Goal: Task Accomplishment & Management: Use online tool/utility

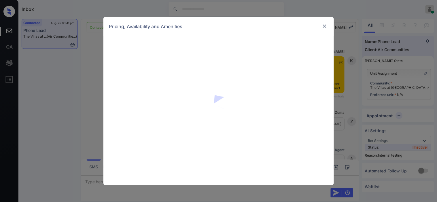
scroll to position [665, 0]
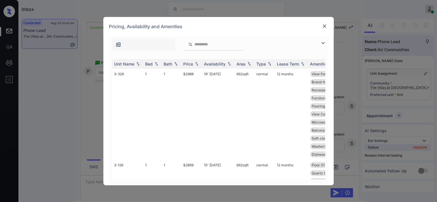
click at [321, 43] on img at bounding box center [323, 43] width 7 height 7
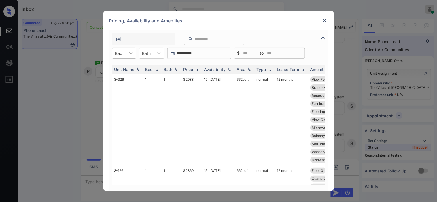
click at [126, 53] on div at bounding box center [131, 53] width 10 height 10
click at [121, 79] on div "2" at bounding box center [124, 78] width 24 height 10
click at [196, 69] on img at bounding box center [197, 70] width 6 height 4
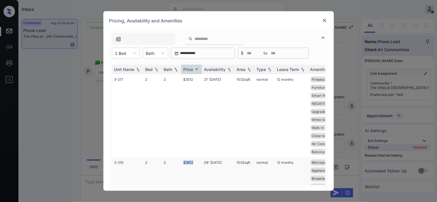
drag, startPoint x: 180, startPoint y: 166, endPoint x: 208, endPoint y: 169, distance: 28.9
copy tr "$3812 08"
drag, startPoint x: 183, startPoint y: 168, endPoint x: 191, endPoint y: 168, distance: 7.5
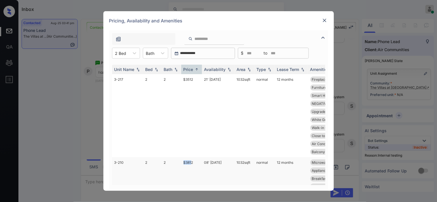
drag, startPoint x: 195, startPoint y: 170, endPoint x: 183, endPoint y: 170, distance: 12.1
copy td "$3812"
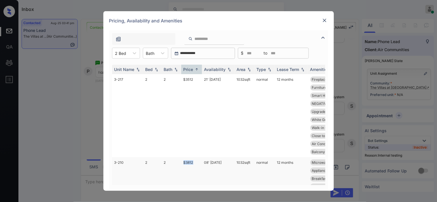
drag, startPoint x: 184, startPoint y: 170, endPoint x: 268, endPoint y: 6, distance: 184.3
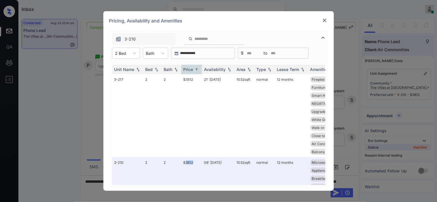
scroll to position [703, 0]
click at [325, 20] on img at bounding box center [325, 21] width 6 height 6
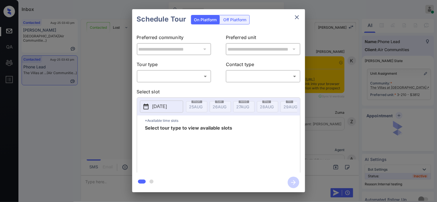
scroll to position [356, 0]
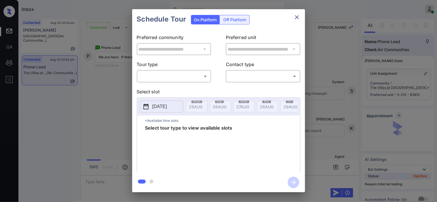
click at [157, 77] on body "Inbox [PERSON_NAME] Online Set yourself offline Set yourself on break Profile S…" at bounding box center [218, 101] width 437 height 202
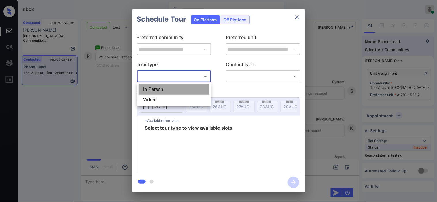
click at [158, 87] on li "In Person" at bounding box center [173, 89] width 71 height 10
type input "********"
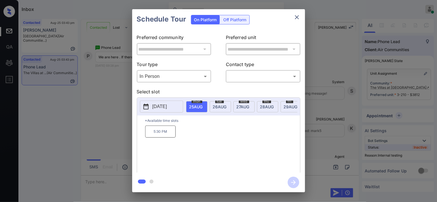
click at [115, 124] on div "**********" at bounding box center [218, 101] width 437 height 202
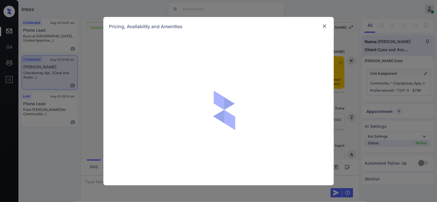
scroll to position [687, 0]
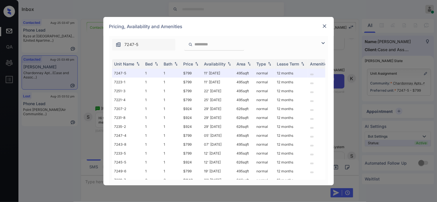
click at [328, 43] on div "**********" at bounding box center [218, 111] width 230 height 150
click at [325, 43] on img at bounding box center [323, 43] width 7 height 7
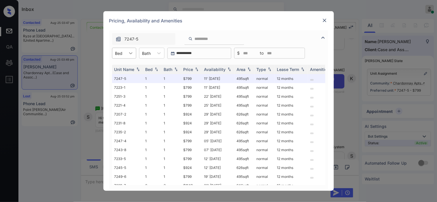
click at [132, 50] on div at bounding box center [131, 53] width 10 height 10
click at [129, 69] on div "1" at bounding box center [124, 67] width 24 height 10
click at [199, 68] on img at bounding box center [197, 70] width 6 height 4
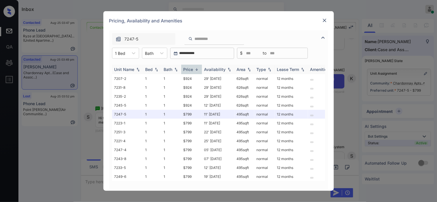
click at [196, 68] on img at bounding box center [197, 69] width 6 height 4
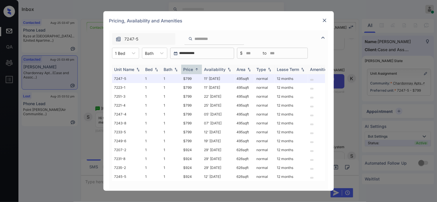
click at [196, 68] on img at bounding box center [197, 69] width 6 height 4
drag, startPoint x: 182, startPoint y: 77, endPoint x: 193, endPoint y: 81, distance: 12.0
click at [193, 81] on td "$799" at bounding box center [191, 78] width 21 height 9
copy td "$799"
click at [324, 18] on img at bounding box center [325, 21] width 6 height 6
